Goal: Transaction & Acquisition: Purchase product/service

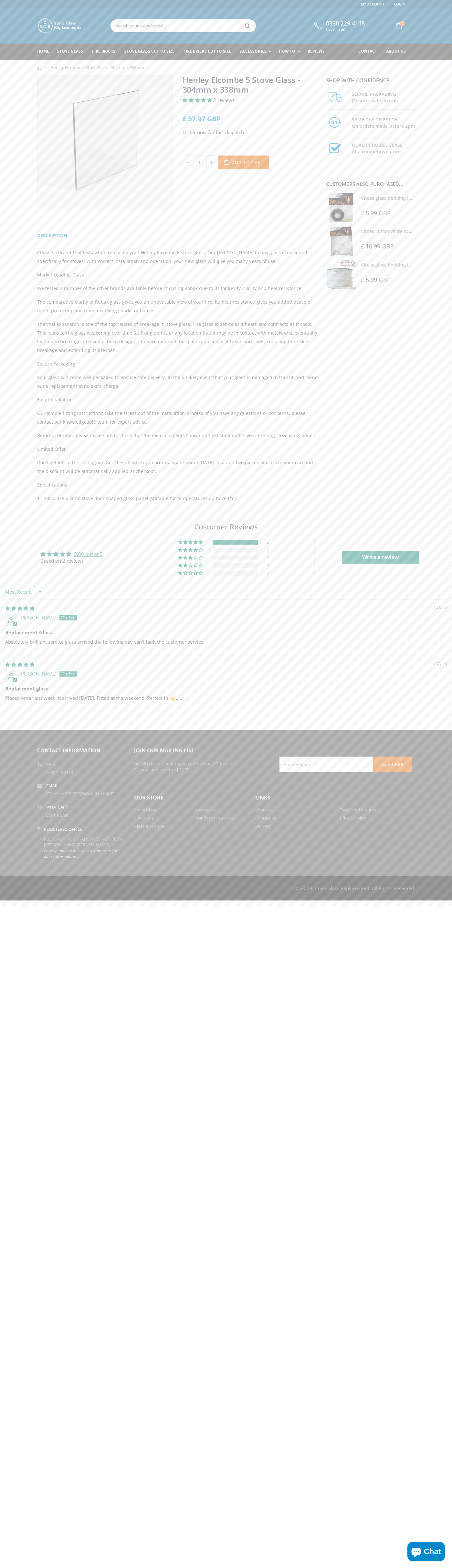
click at [266, 818] on link "Contact us" at bounding box center [266, 818] width 21 height 6
click at [248, 163] on span "Add to Cart" at bounding box center [248, 163] width 32 height 6
click at [401, 26] on span "0" at bounding box center [402, 23] width 5 height 5
click at [345, 111] on span "View cart" at bounding box center [345, 110] width 23 height 7
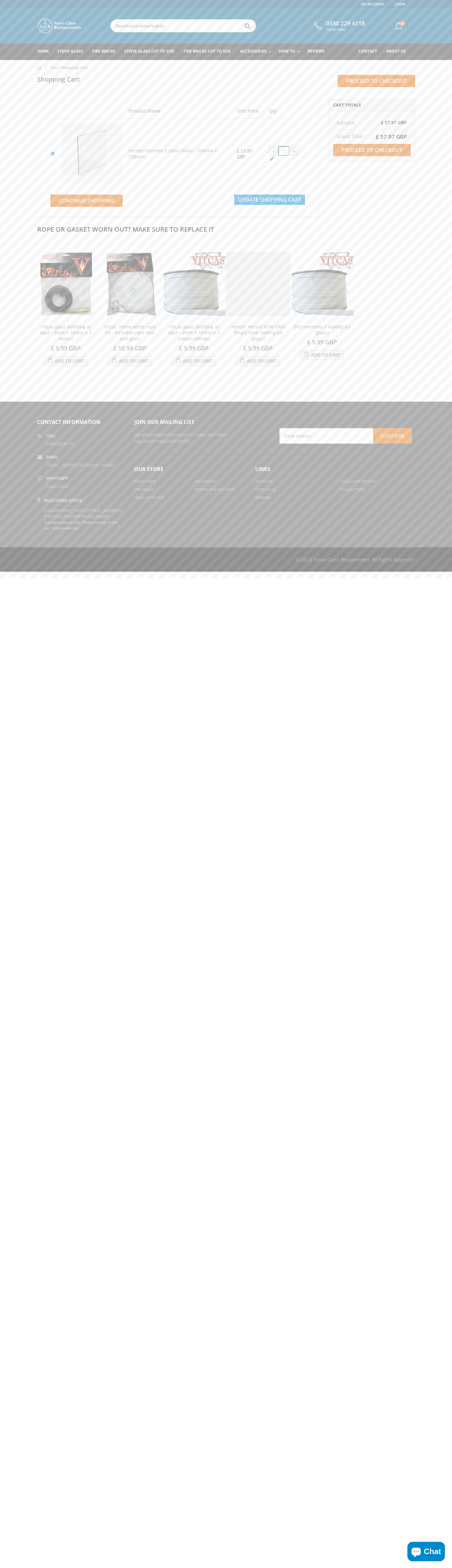
click at [52, 153] on icon at bounding box center [52, 153] width 8 height 8
